Goal: Transaction & Acquisition: Purchase product/service

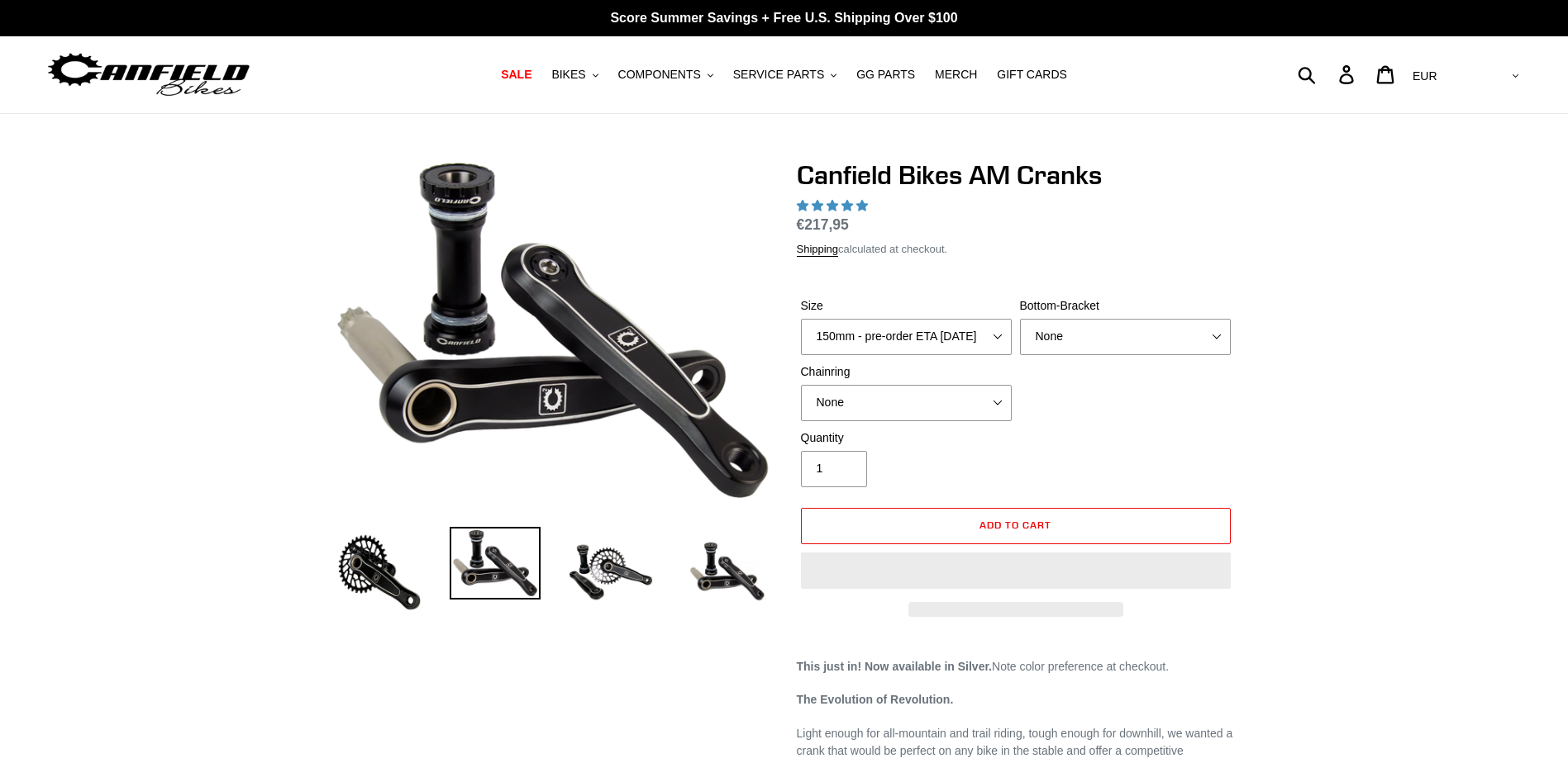
select select "highest-rating"
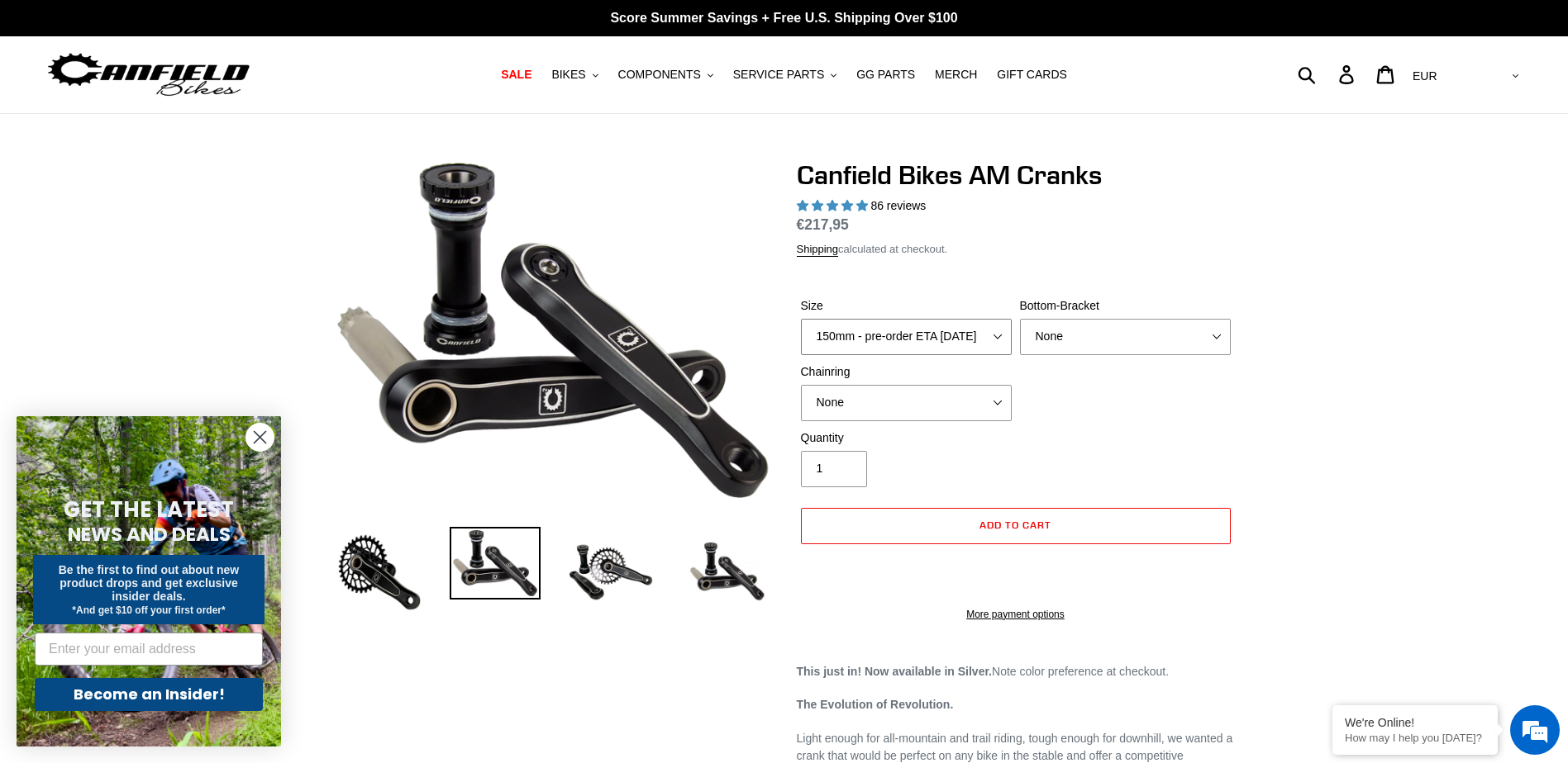
click at [997, 332] on select "150mm - pre-order ETA [DATE] 155mm - pre-order ETA [DATE] 160mm - pre-order ETA…" at bounding box center [905, 336] width 210 height 36
select select "165mm - pre-order ETA [DATE]"
click at [801, 318] on select "150mm - pre-order ETA [DATE] 155mm - pre-order ETA [DATE] 160mm - pre-order ETA…" at bounding box center [905, 336] width 210 height 36
click at [1067, 335] on select "None BSA Threaded 68/73mm Press Fit PF92" at bounding box center [1124, 336] width 210 height 36
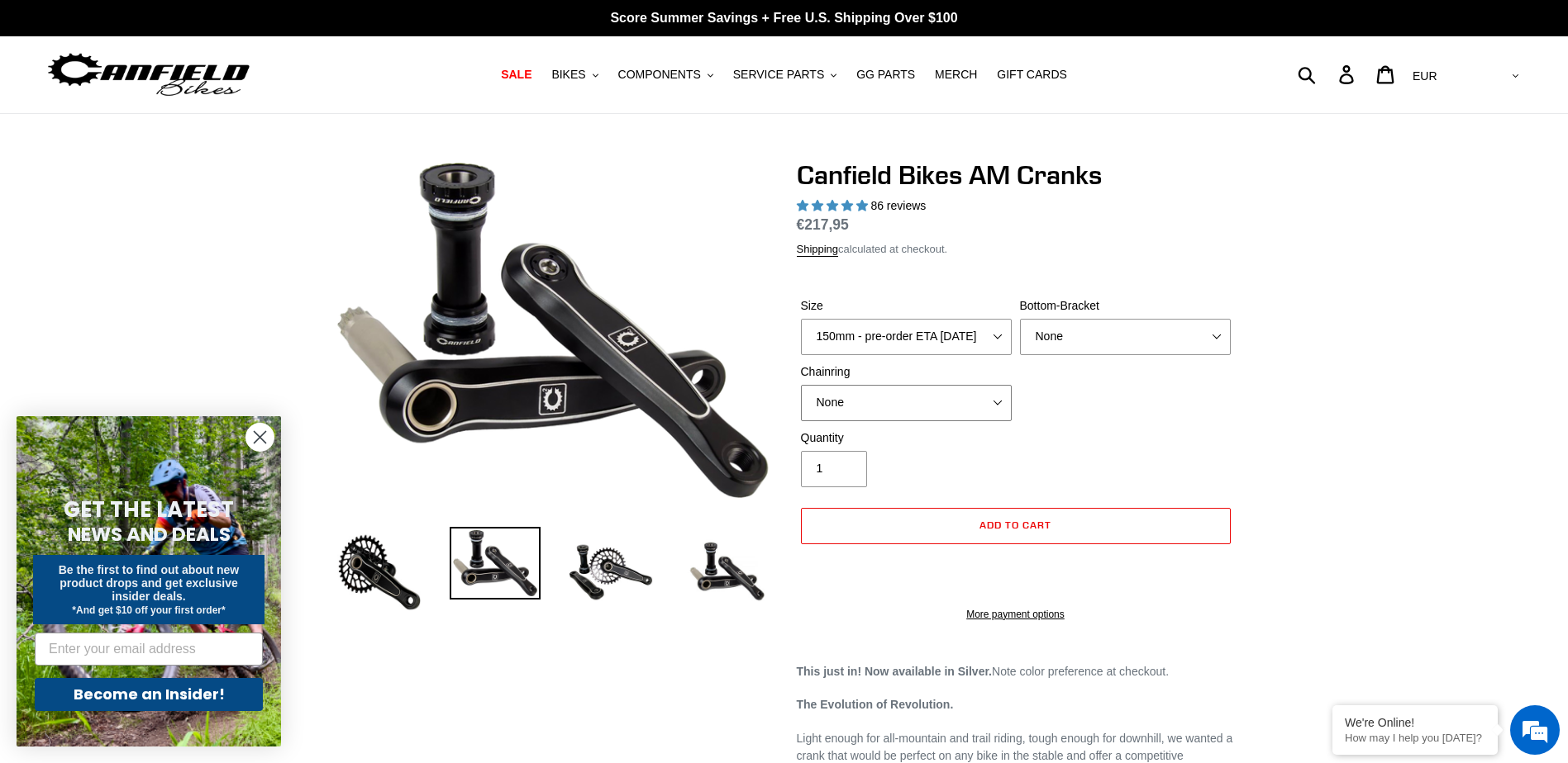
click at [937, 396] on select "None 30t Round (Boost 148) 30t Oval (Boost 148) 32t Round (Boost 148) 32t Oval …" at bounding box center [905, 403] width 210 height 36
